Goal: Navigation & Orientation: Find specific page/section

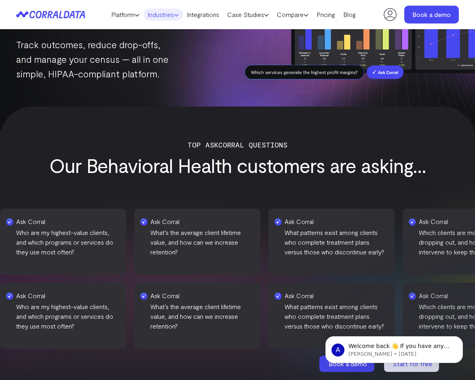
click at [169, 15] on link "Industries" at bounding box center [163, 14] width 39 height 12
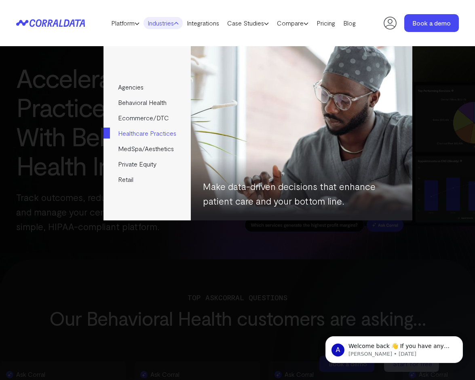
click at [147, 136] on link "Healthcare Practices" at bounding box center [147, 132] width 87 height 15
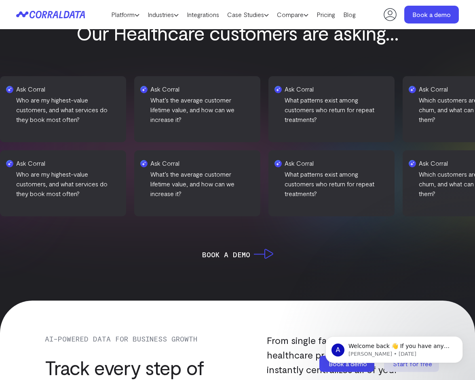
scroll to position [278, 0]
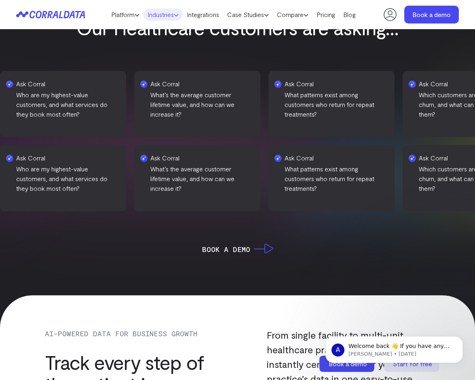
click at [178, 19] on link "Industries" at bounding box center [163, 14] width 39 height 12
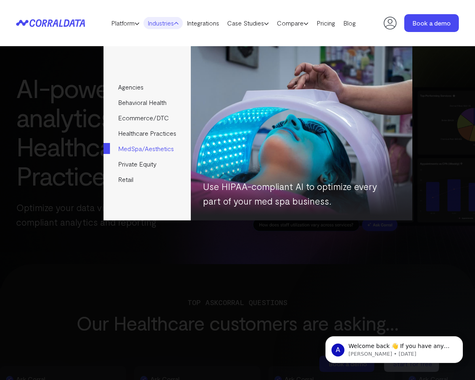
click at [159, 146] on link "MedSpa/Aesthetics" at bounding box center [147, 148] width 87 height 15
